Goal: Transaction & Acquisition: Purchase product/service

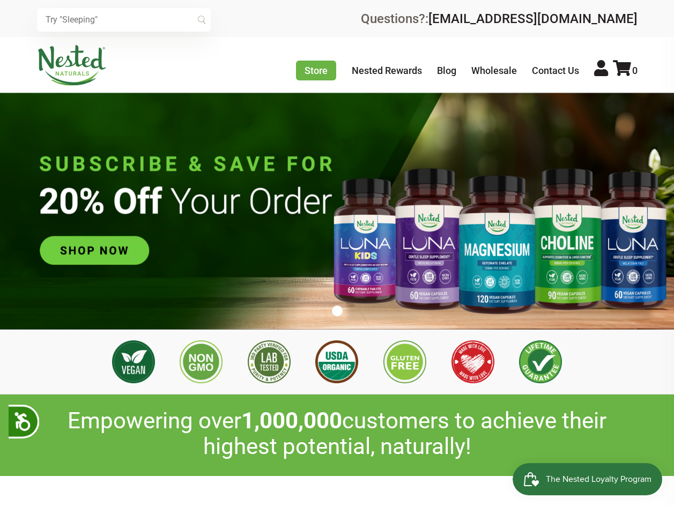
click at [137, 250] on img at bounding box center [337, 211] width 674 height 237
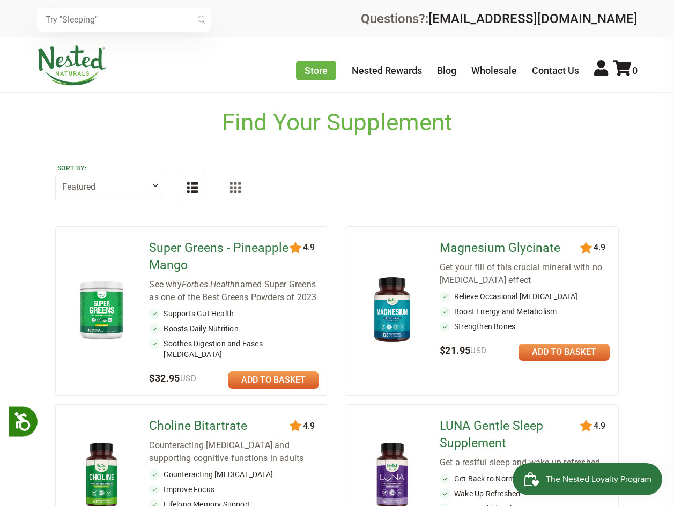
click at [540, 351] on link at bounding box center [564, 352] width 91 height 17
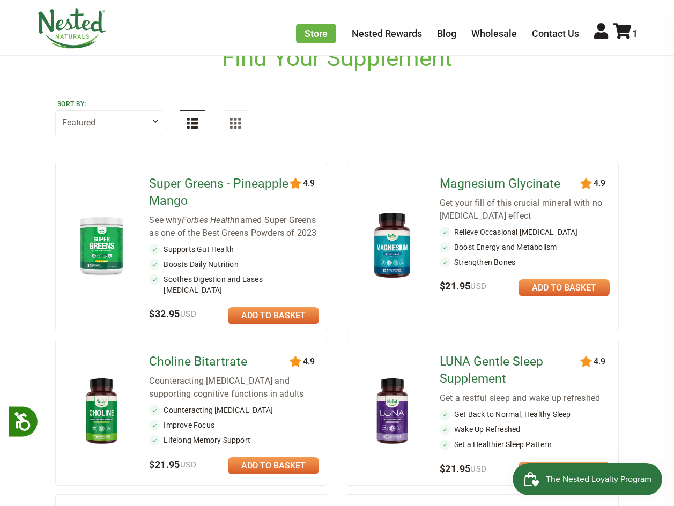
scroll to position [107, 0]
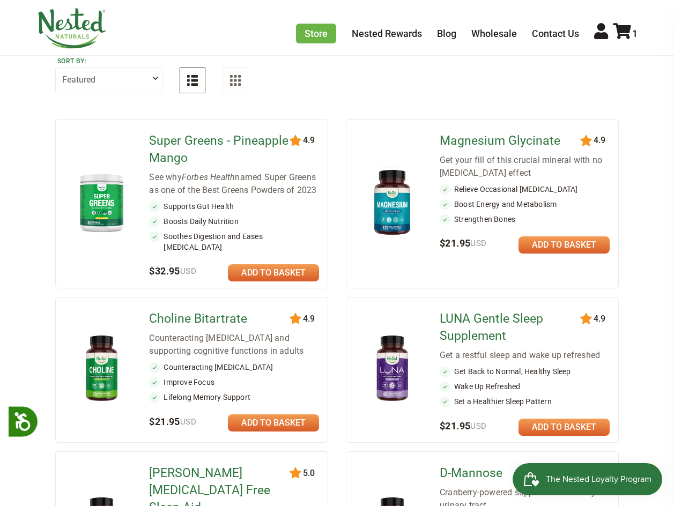
click at [564, 249] on link at bounding box center [564, 245] width 91 height 17
click at [560, 250] on link at bounding box center [564, 245] width 91 height 17
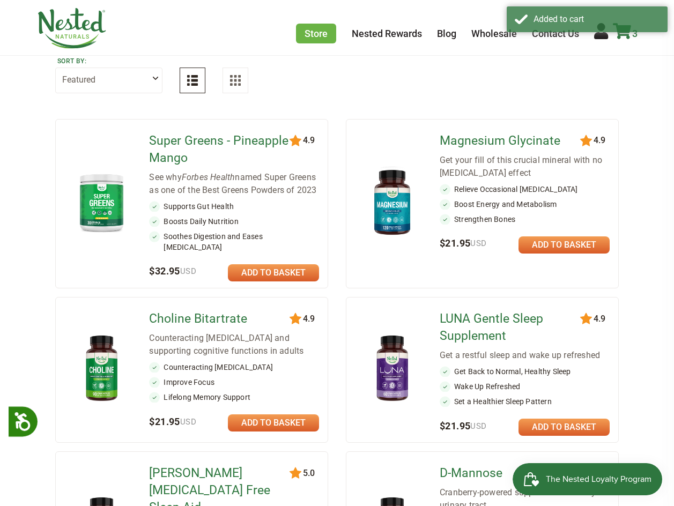
click at [628, 29] on div "Added to cart" at bounding box center [587, 19] width 161 height 26
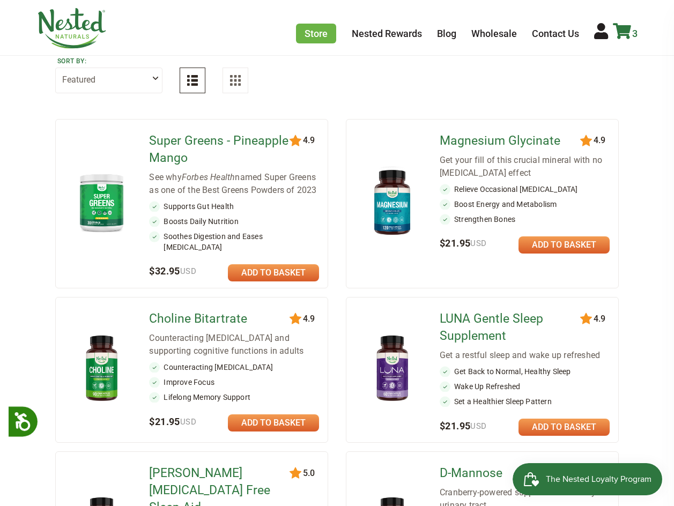
click at [619, 34] on icon at bounding box center [622, 31] width 18 height 16
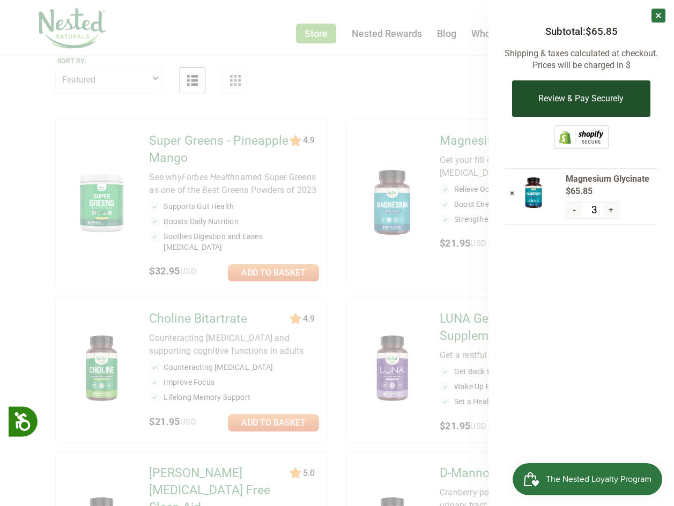
click at [586, 106] on button "Review & Pay Securely" at bounding box center [581, 98] width 138 height 36
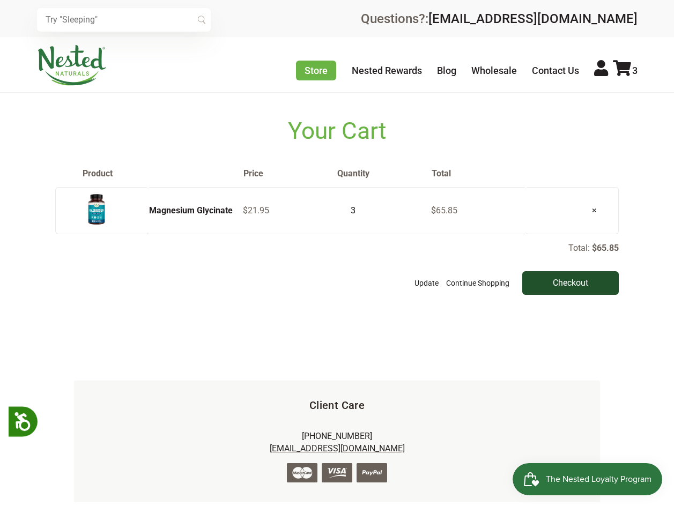
click at [549, 292] on input "Checkout" at bounding box center [570, 283] width 97 height 24
